Goal: Task Accomplishment & Management: Use online tool/utility

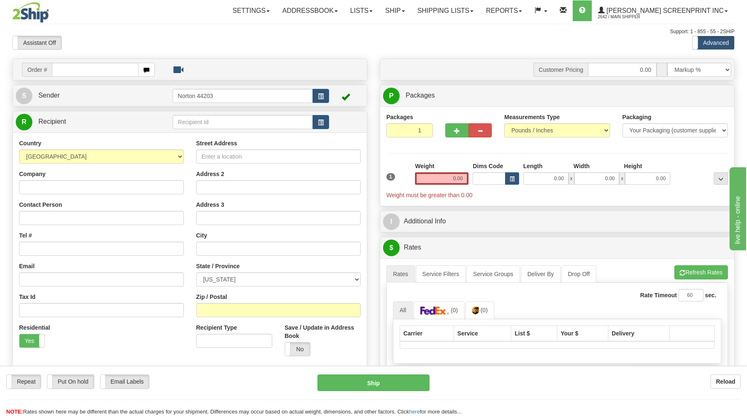
click at [104, 66] on input "text" at bounding box center [95, 70] width 86 height 14
type input "17029"
click at [135, 39] on body "Training Course Close Toggle navigation Settings Shipping Preferences New Recip…" at bounding box center [377, 208] width 755 height 416
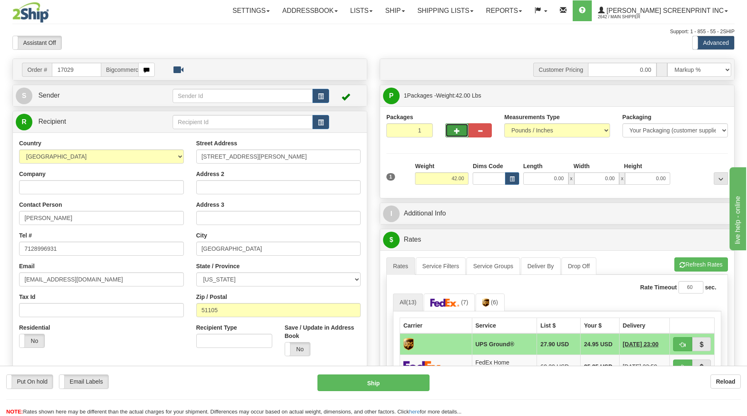
click at [454, 130] on span "button" at bounding box center [457, 130] width 6 height 5
type input "2"
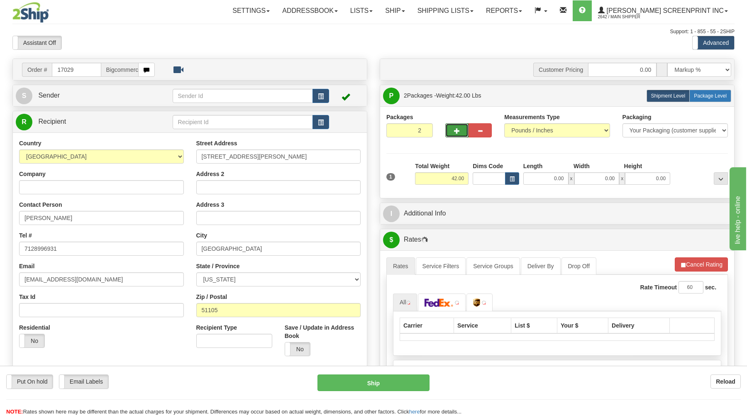
click at [708, 99] on span "Package Level" at bounding box center [710, 96] width 33 height 6
radio input "true"
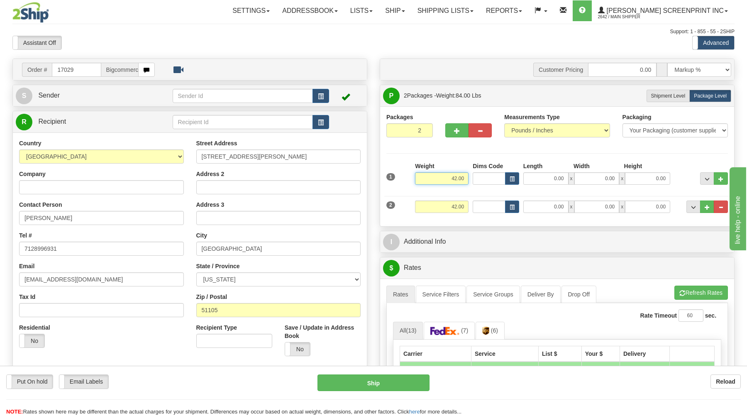
click at [469, 178] on input "42.00" at bounding box center [442, 178] width 54 height 12
type input "4"
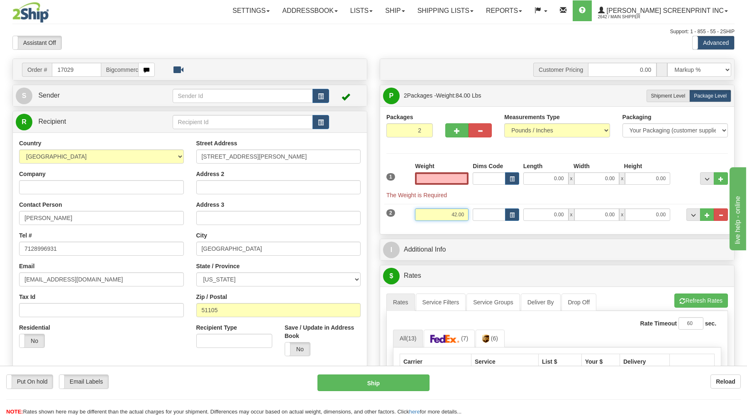
type input "0.00"
click at [467, 215] on input "42.00" at bounding box center [442, 214] width 54 height 12
type input "4"
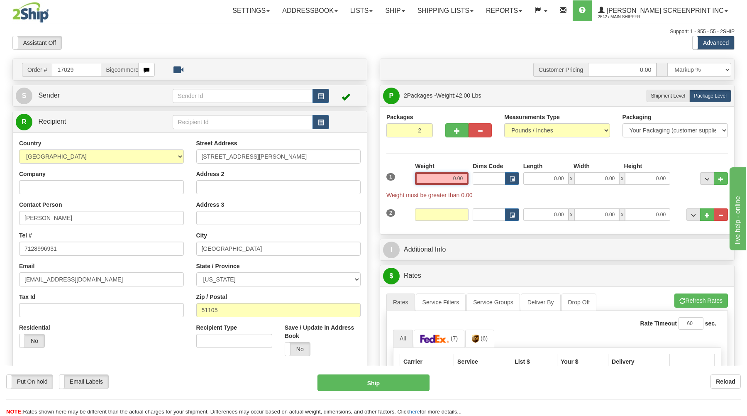
type input "0.00"
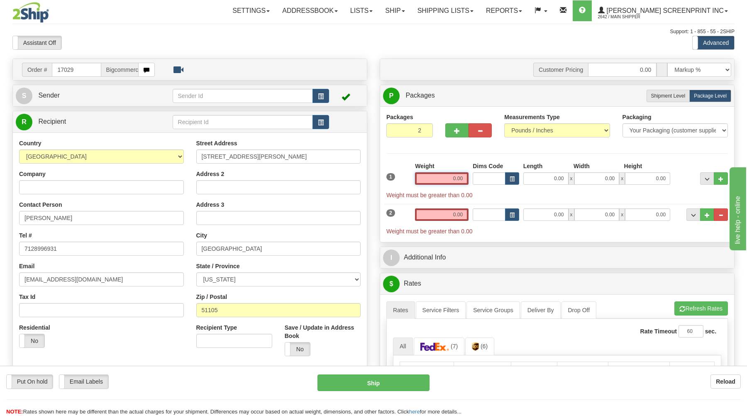
click at [426, 177] on input "0.00" at bounding box center [442, 178] width 54 height 12
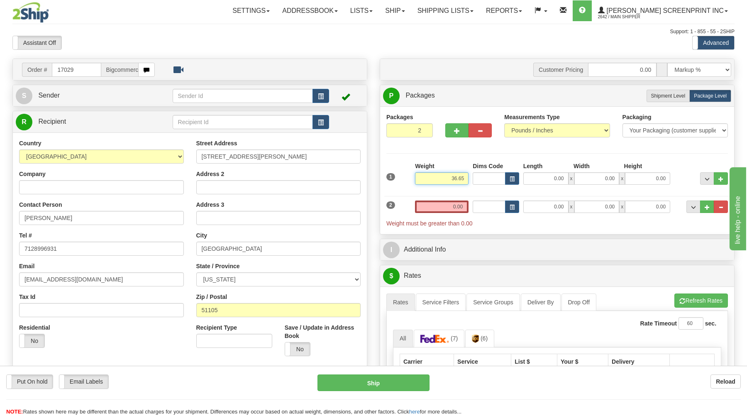
type input "36.65"
click at [546, 176] on input "0.00" at bounding box center [545, 178] width 45 height 12
type input "38.00"
click at [585, 179] on input "0.00" at bounding box center [597, 178] width 45 height 12
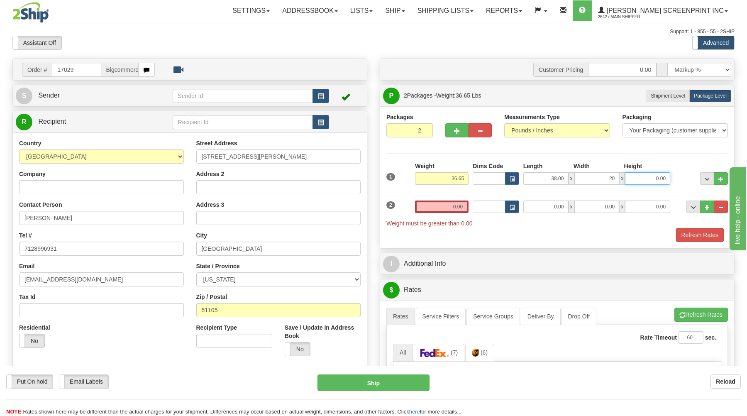
type input "20.00"
click at [632, 178] on input "0.00" at bounding box center [647, 178] width 45 height 12
type input "11.00"
click at [457, 205] on input "0.00" at bounding box center [442, 207] width 54 height 12
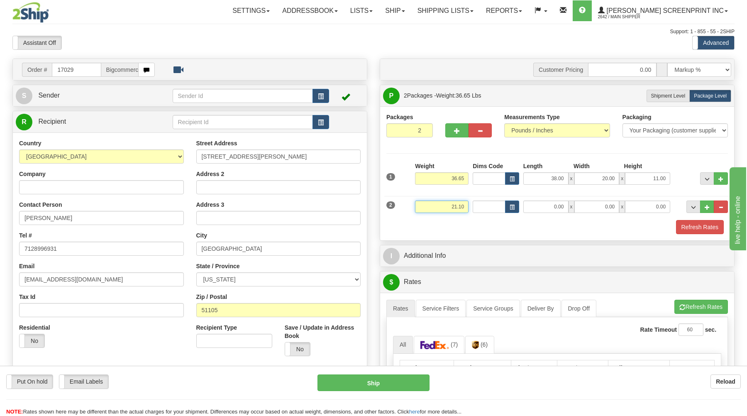
type input "21.10"
click at [533, 208] on input "0.00" at bounding box center [545, 207] width 45 height 12
type input "27.00"
click at [592, 205] on input "0.00" at bounding box center [597, 207] width 45 height 12
type input "19.00"
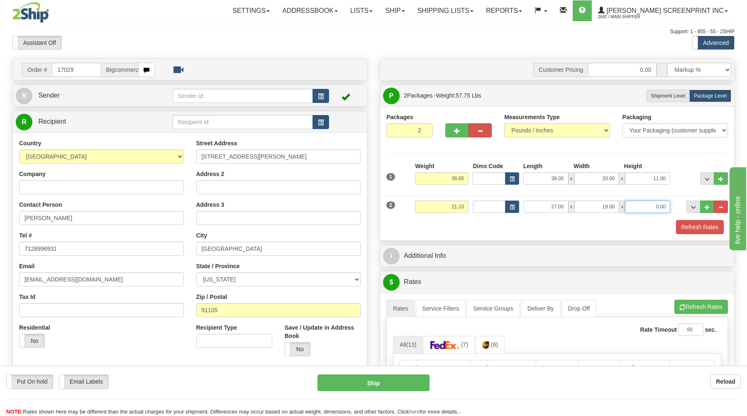
click at [650, 206] on input "0.00" at bounding box center [647, 207] width 45 height 12
type input "14.00"
click at [593, 210] on input "19.00" at bounding box center [597, 207] width 45 height 12
click at [615, 205] on input "2019.00" at bounding box center [597, 207] width 45 height 12
type input "2"
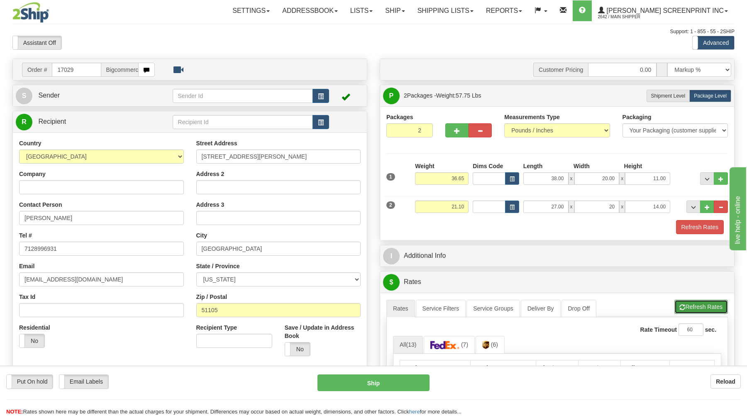
type input "20.00"
click at [688, 305] on button "Refresh Rates" at bounding box center [702, 307] width 54 height 14
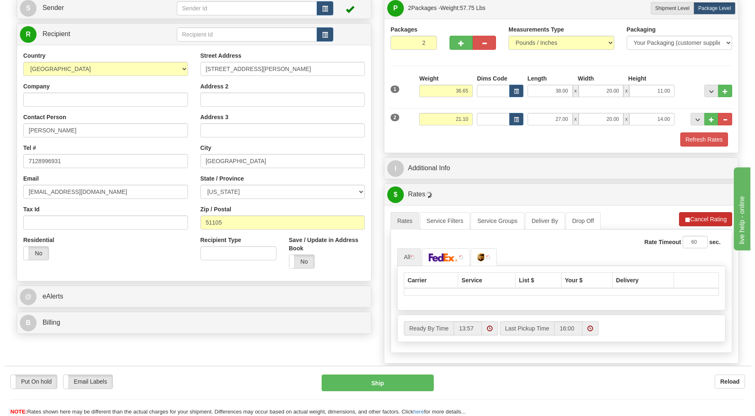
scroll to position [89, 0]
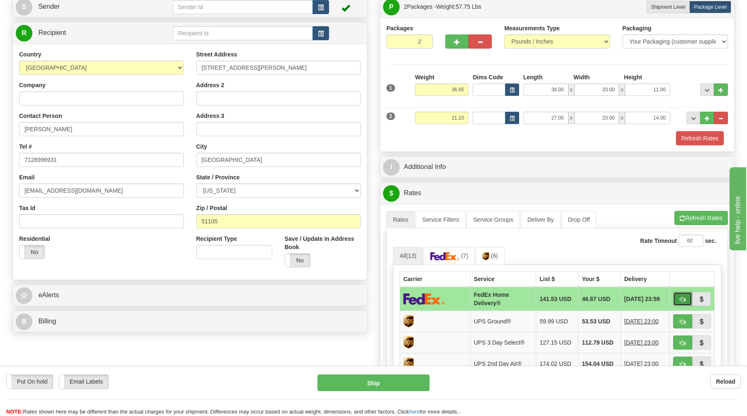
click at [678, 300] on button "button" at bounding box center [682, 299] width 19 height 14
type input "90"
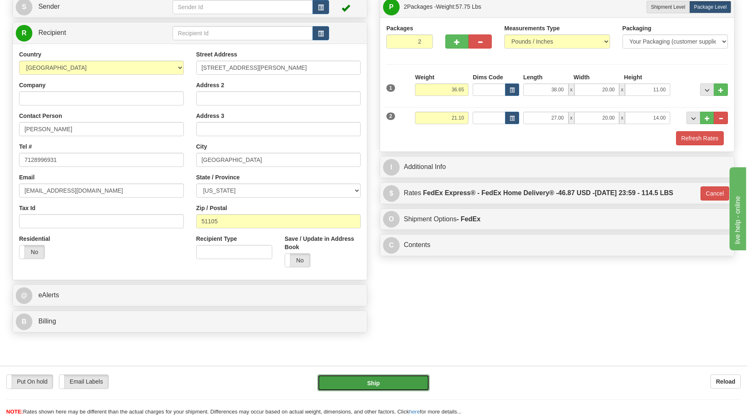
click at [384, 379] on button "Ship" at bounding box center [374, 382] width 112 height 17
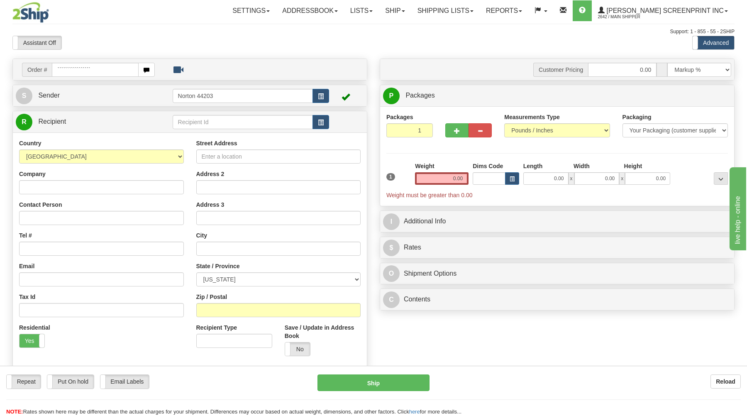
type input "``````````````````"
type input "2.40"
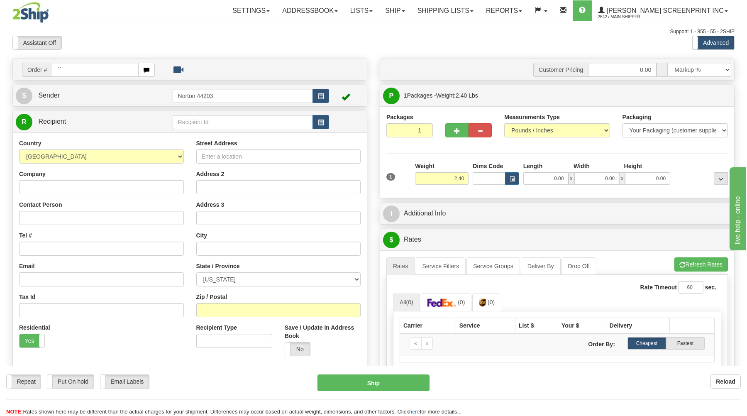
type input "`"
type input "31529079"
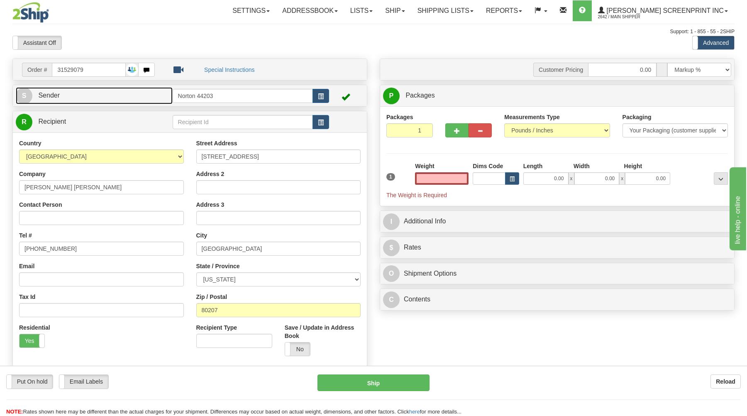
type input "0.00"
click at [117, 96] on link "S Sender" at bounding box center [94, 95] width 157 height 17
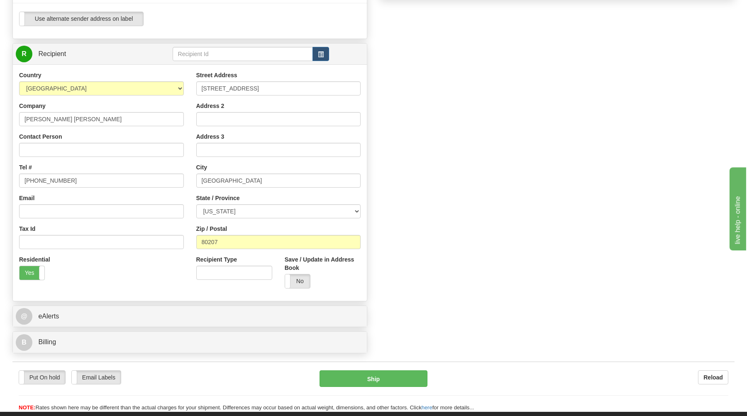
scroll to position [356, 0]
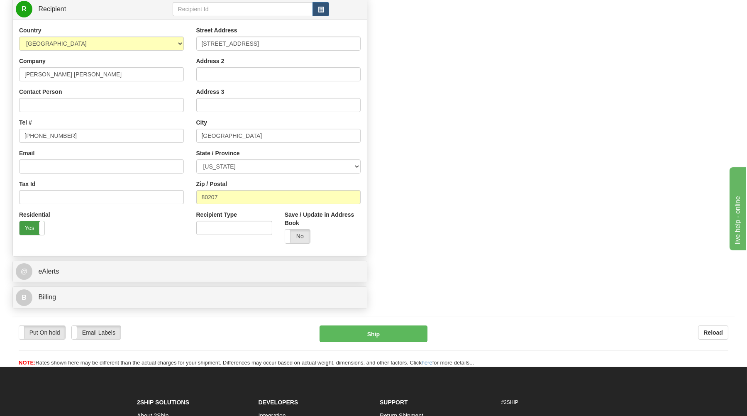
click at [29, 229] on label "Yes" at bounding box center [32, 227] width 25 height 13
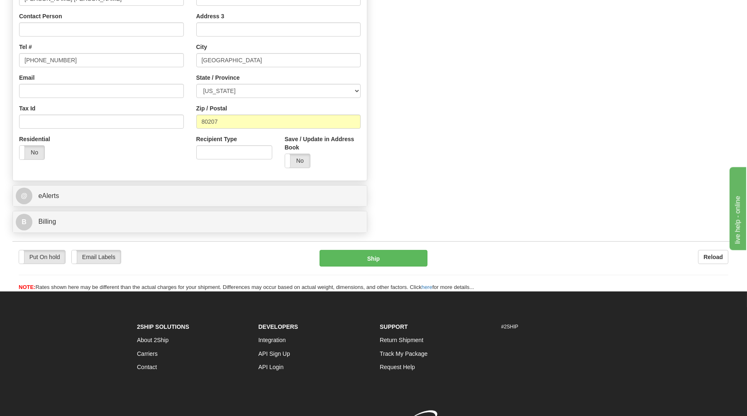
scroll to position [445, 0]
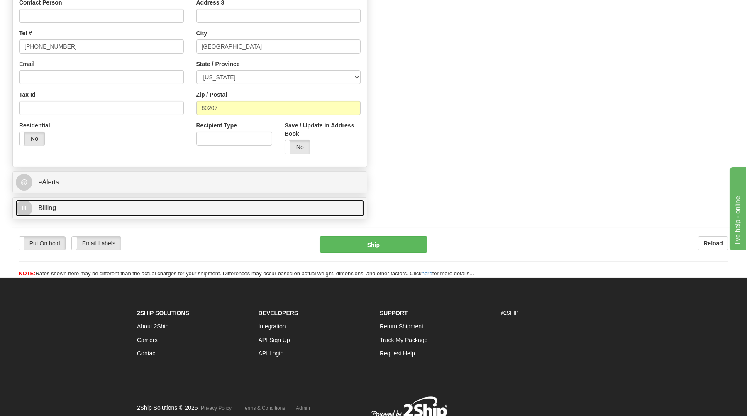
click at [104, 215] on link "B Billing" at bounding box center [190, 208] width 348 height 17
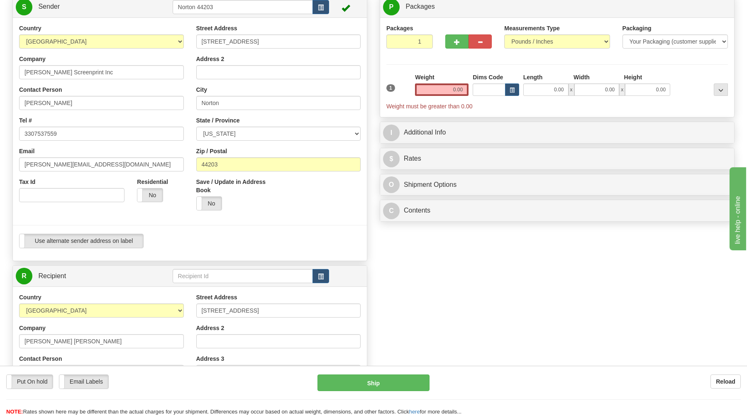
scroll to position [0, 0]
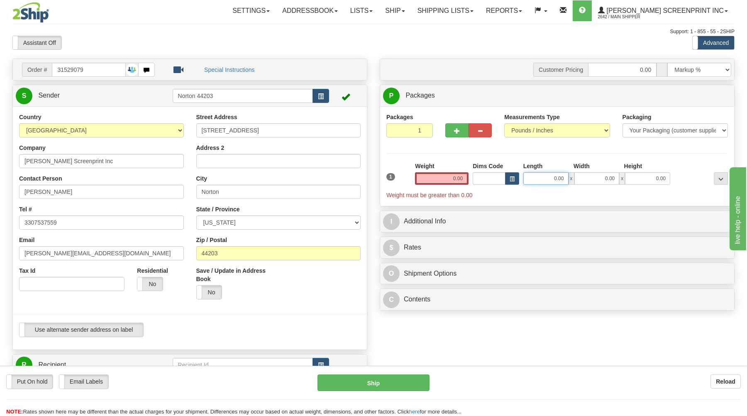
click at [549, 179] on input "0.00" at bounding box center [545, 178] width 45 height 12
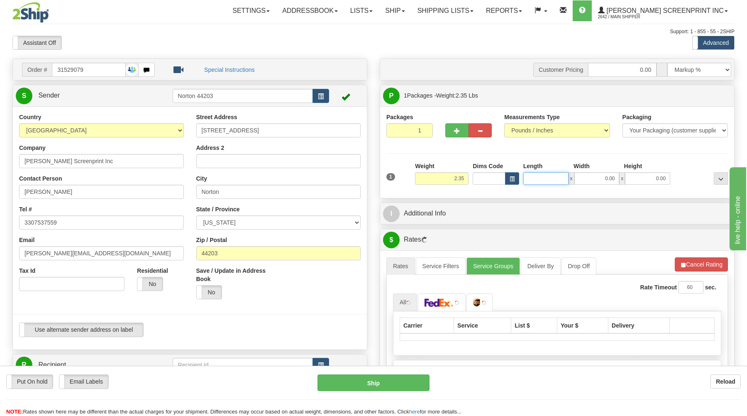
type input "2.40"
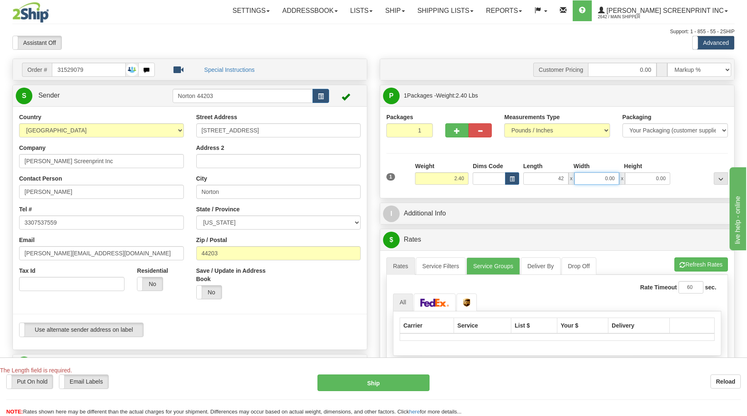
type input "42.00"
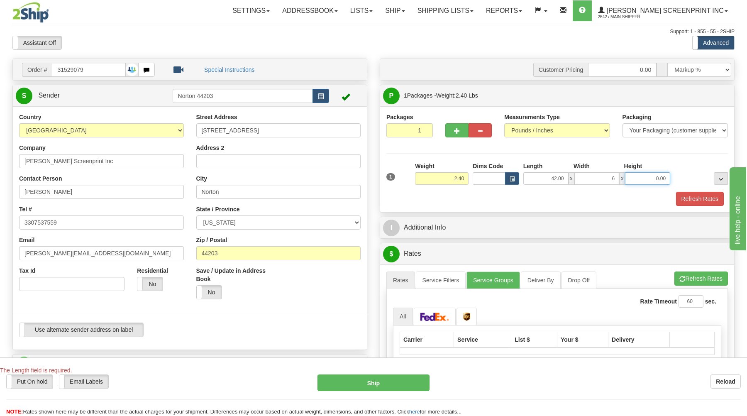
type input "6.00"
click at [497, 281] on link "Service Groups" at bounding box center [493, 279] width 53 height 17
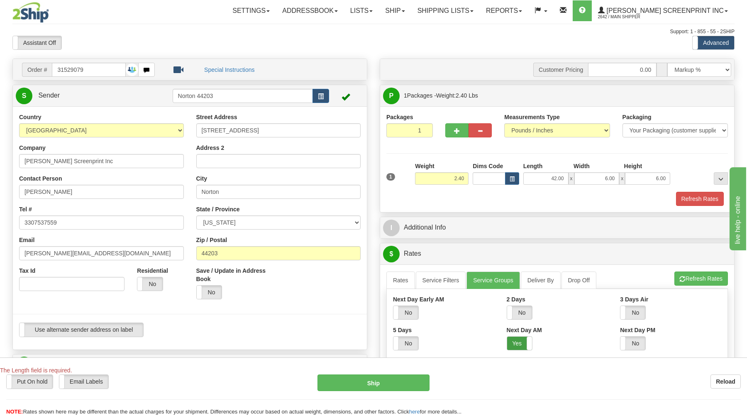
click at [519, 340] on label "Yes" at bounding box center [519, 343] width 25 height 13
click at [698, 200] on button "Refresh Rates" at bounding box center [700, 199] width 48 height 14
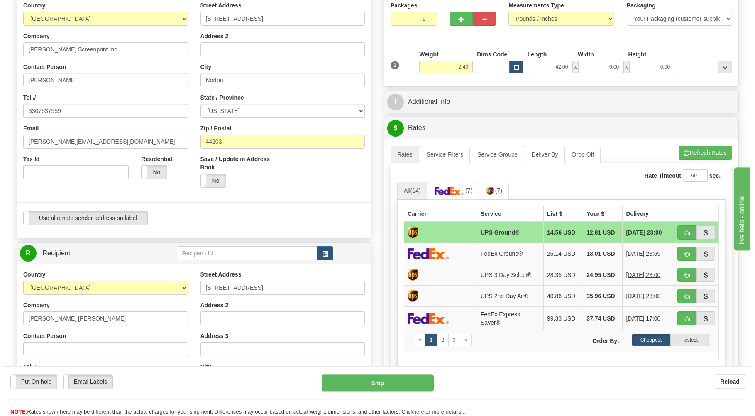
scroll to position [133, 0]
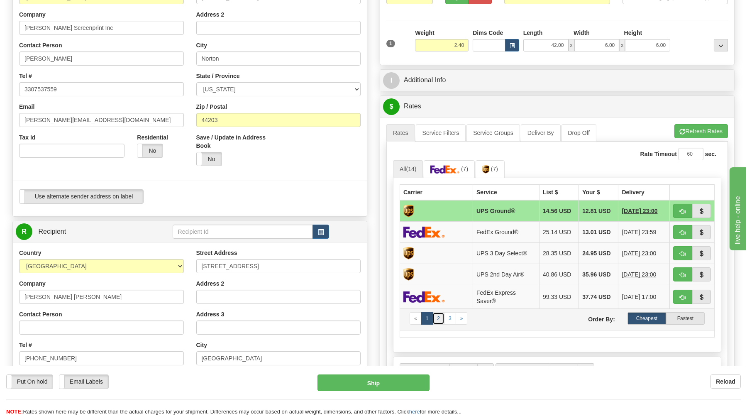
click at [440, 325] on link "2" at bounding box center [439, 318] width 12 height 12
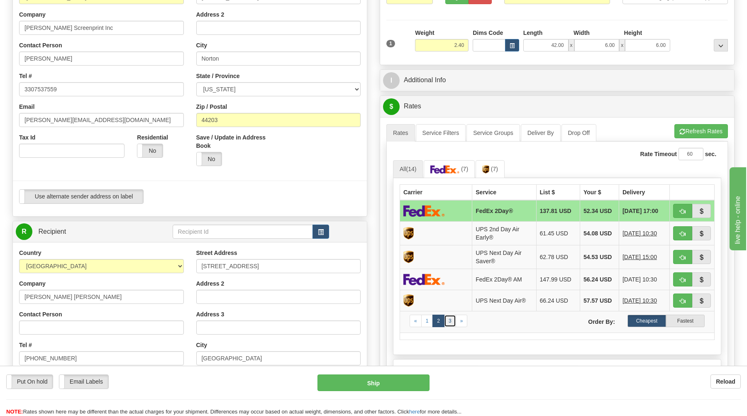
click at [449, 327] on link "3" at bounding box center [450, 321] width 12 height 12
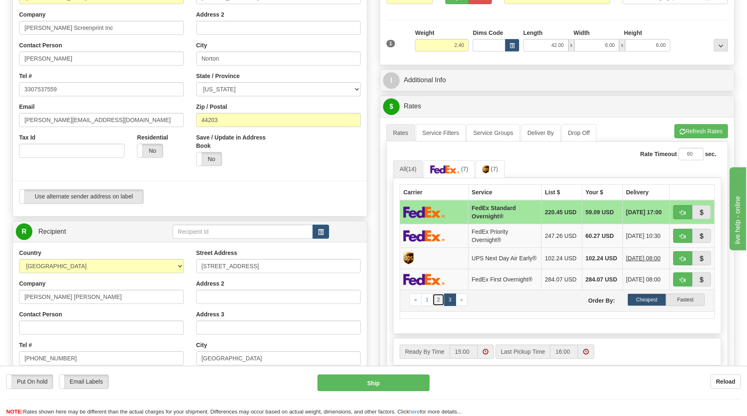
click at [440, 306] on link "2" at bounding box center [439, 299] width 12 height 12
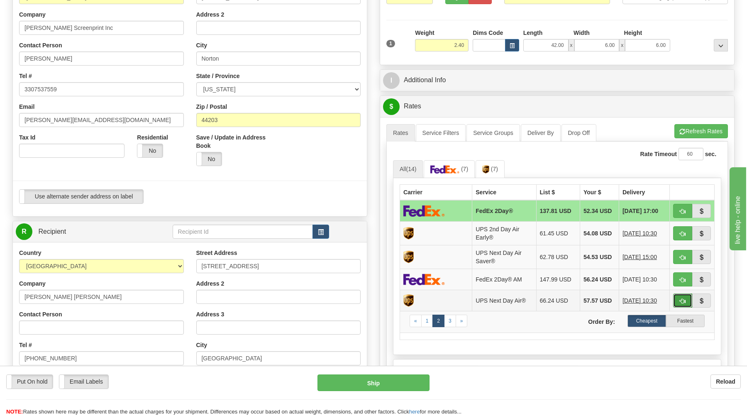
click at [680, 304] on span "button" at bounding box center [683, 300] width 6 height 5
type input "01"
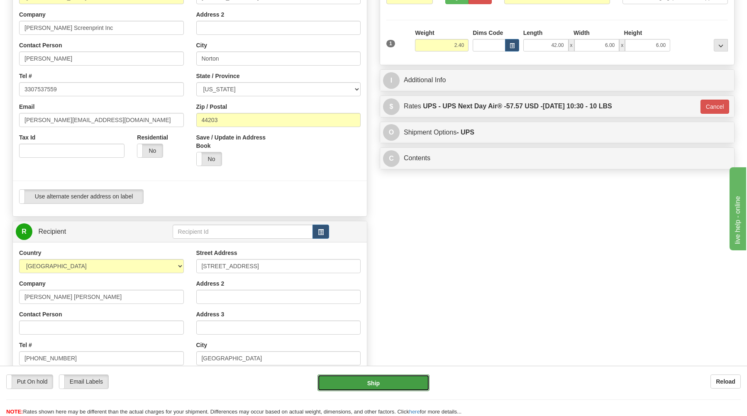
click at [373, 383] on button "Ship" at bounding box center [374, 382] width 112 height 17
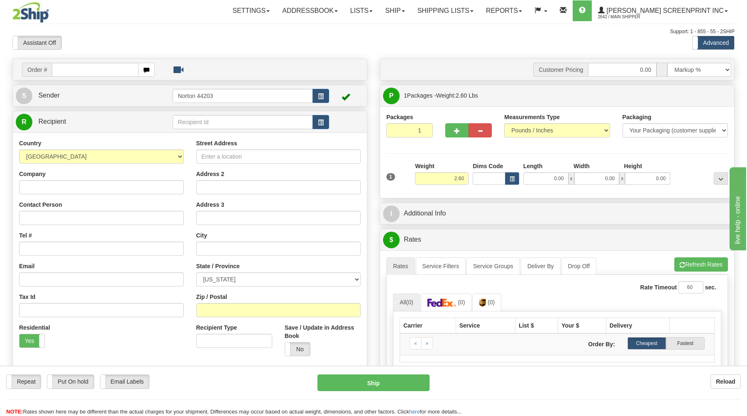
type input "0.00"
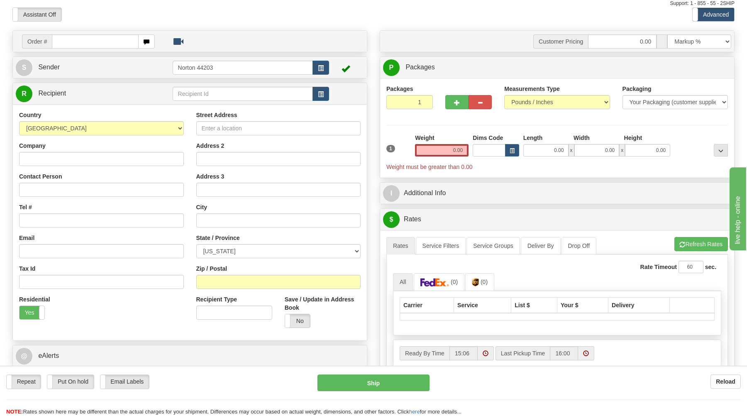
scroll to position [44, 0]
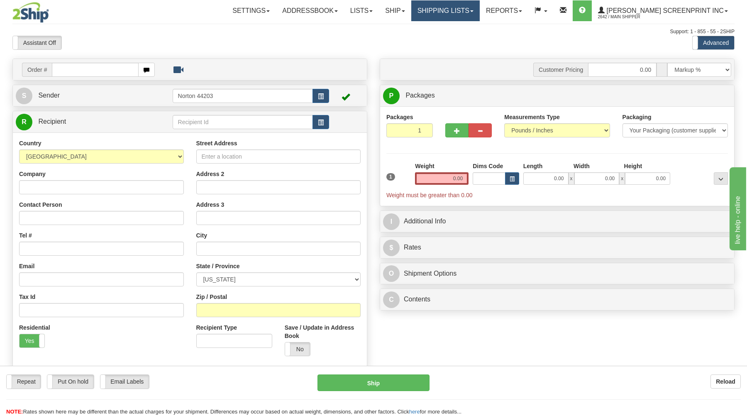
click at [480, 12] on link "Shipping lists" at bounding box center [445, 10] width 68 height 21
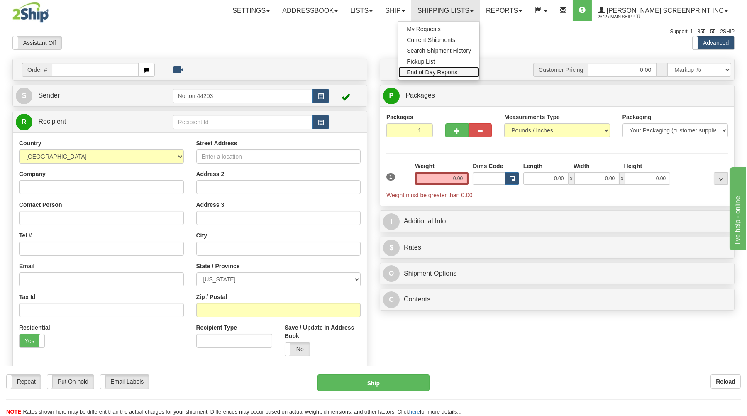
click at [449, 70] on span "End of Day Reports" at bounding box center [432, 72] width 51 height 7
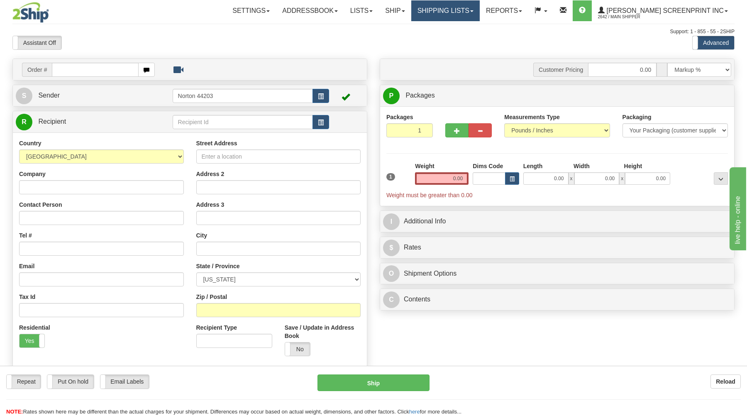
click at [480, 12] on link "Shipping lists" at bounding box center [445, 10] width 68 height 21
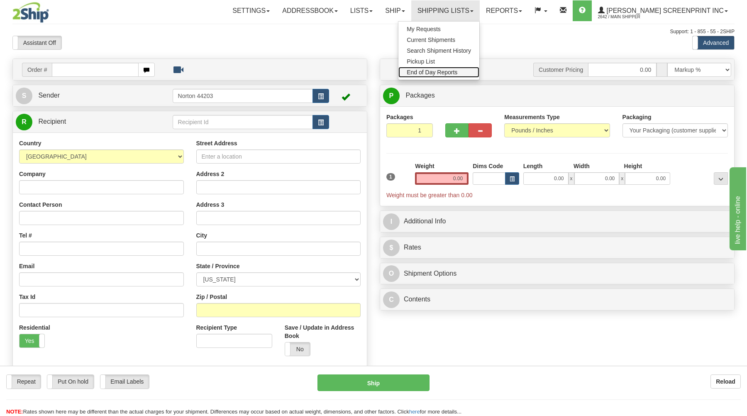
click at [449, 72] on span "End of Day Reports" at bounding box center [432, 72] width 51 height 7
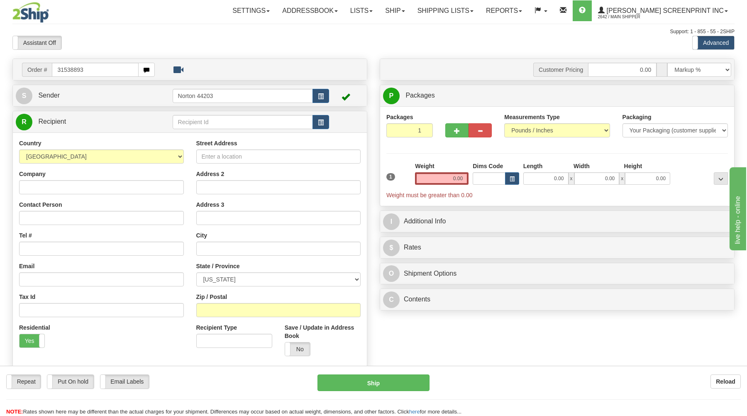
type input "31538893"
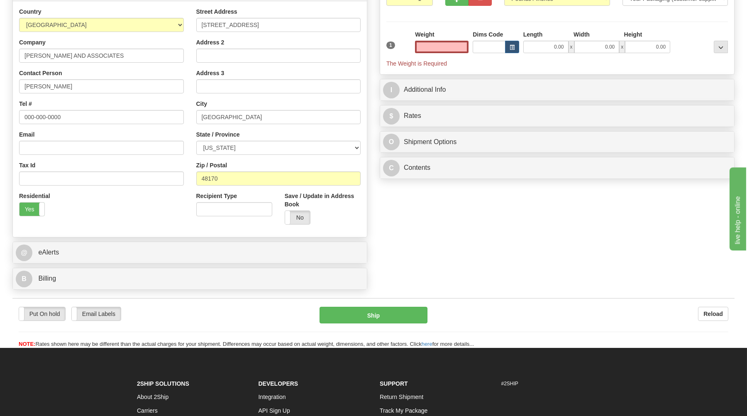
scroll to position [178, 0]
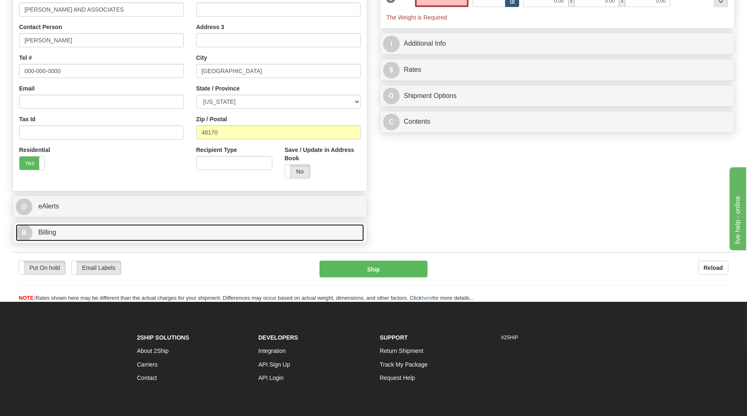
type input "0.00"
click at [81, 235] on link "B Billing" at bounding box center [190, 232] width 348 height 17
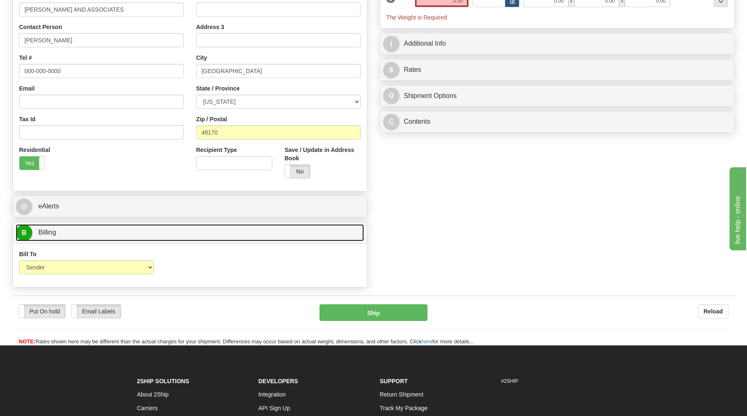
scroll to position [0, 0]
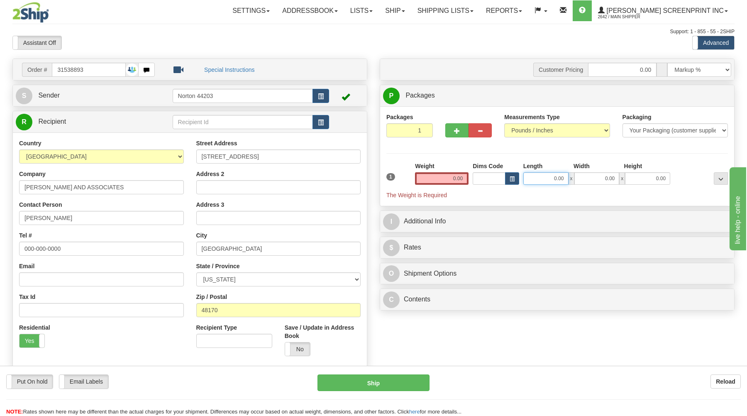
click at [549, 179] on input "0.00" at bounding box center [545, 178] width 45 height 12
type input "39.00"
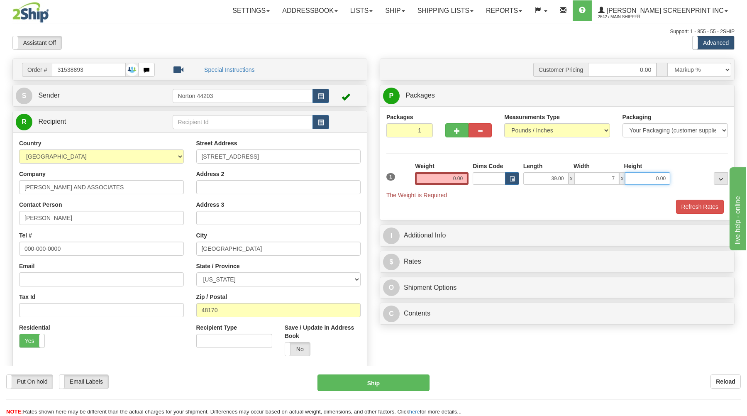
type input "7.00"
type input "7"
type input "7.70"
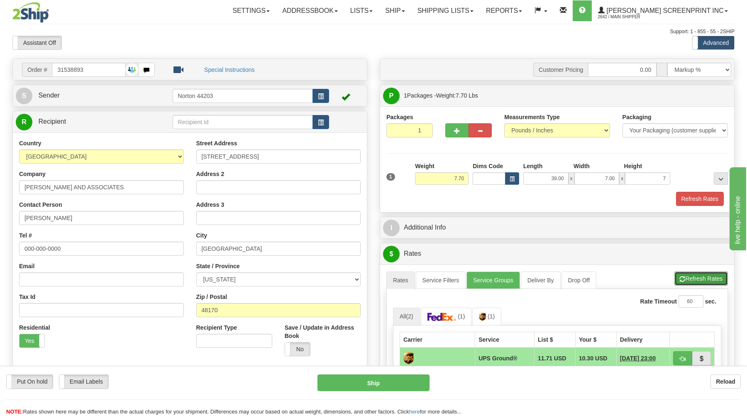
type input "7.00"
click at [704, 281] on button "Refresh Rates" at bounding box center [702, 278] width 54 height 14
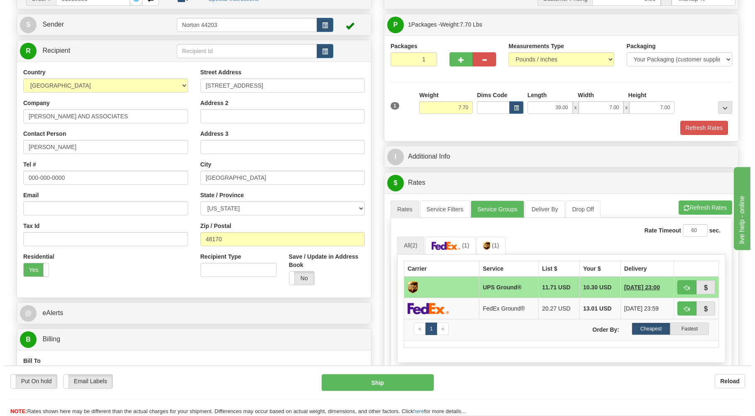
scroll to position [89, 0]
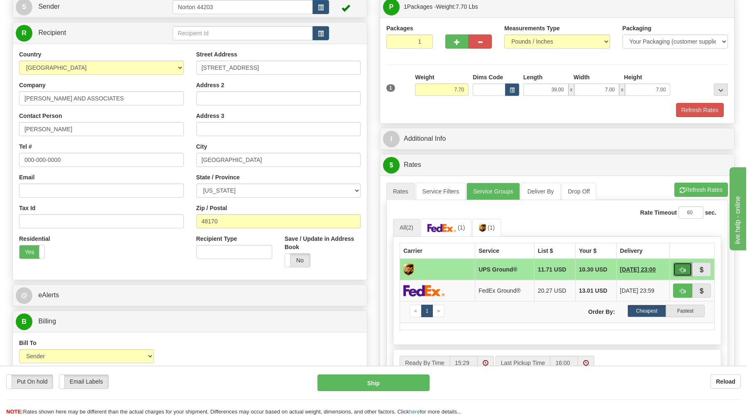
drag, startPoint x: 686, startPoint y: 270, endPoint x: 660, endPoint y: 280, distance: 27.5
click at [686, 271] on button "button" at bounding box center [682, 269] width 19 height 14
type input "03"
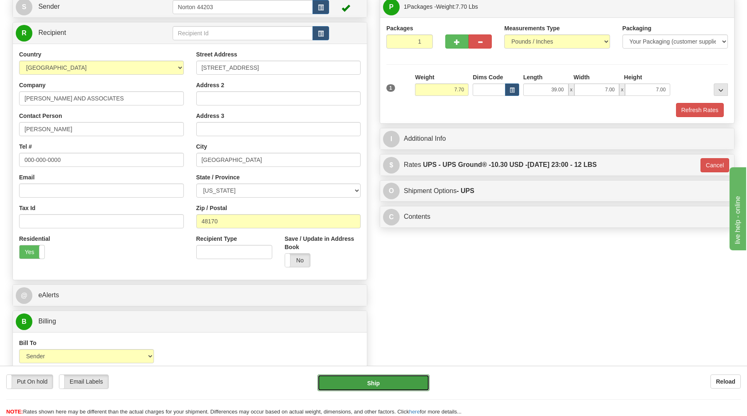
click at [367, 385] on button "Ship" at bounding box center [374, 382] width 112 height 17
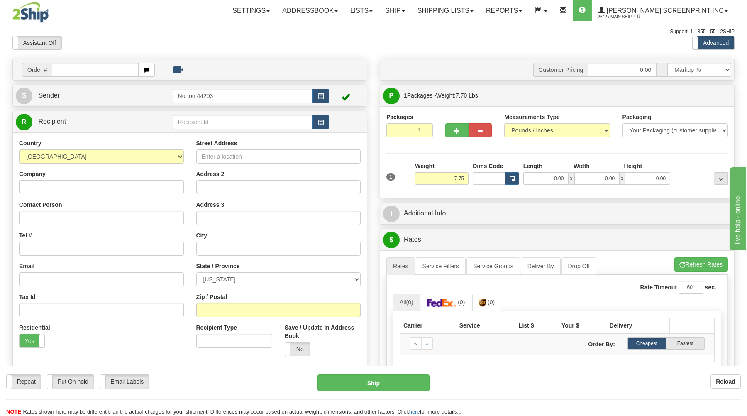
type input "7.80"
